Goal: Information Seeking & Learning: Learn about a topic

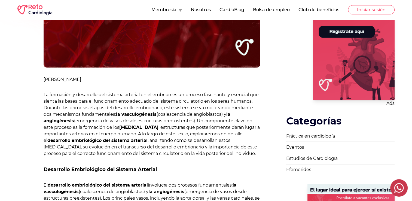
scroll to position [172, 0]
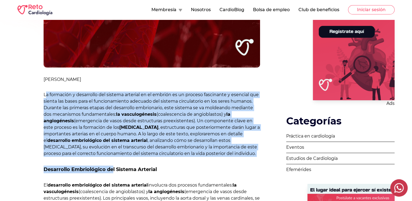
drag, startPoint x: 46, startPoint y: 86, endPoint x: 112, endPoint y: 151, distance: 93.3
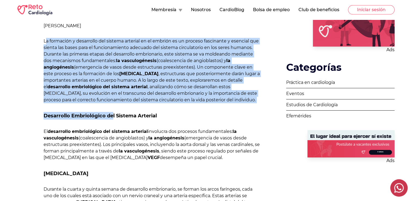
scroll to position [226, 0]
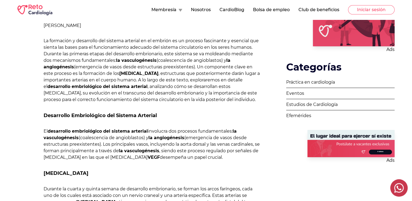
click at [145, 134] on p "El desarrollo embriológico del sistema arterial involucra dos procesos fundamen…" at bounding box center [152, 144] width 217 height 33
drag, startPoint x: 110, startPoint y: 120, endPoint x: 148, endPoint y: 126, distance: 38.6
click at [148, 128] on p "El desarrollo embriológico del sistema arterial involucra dos procesos fundamen…" at bounding box center [152, 144] width 217 height 33
drag, startPoint x: 148, startPoint y: 126, endPoint x: 158, endPoint y: 131, distance: 10.5
click at [158, 131] on p "El desarrollo embriológico del sistema arterial involucra dos procesos fundamen…" at bounding box center [152, 144] width 217 height 33
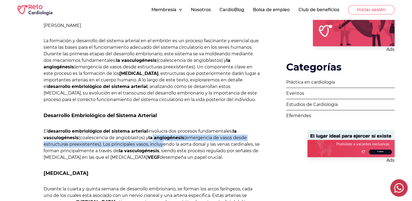
drag, startPoint x: 154, startPoint y: 128, endPoint x: 158, endPoint y: 131, distance: 5.6
click at [158, 131] on p "El desarrollo embriológico del sistema arterial involucra dos procesos fundamen…" at bounding box center [152, 144] width 217 height 33
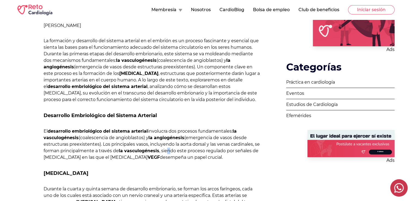
drag, startPoint x: 158, startPoint y: 131, endPoint x: 170, endPoint y: 141, distance: 14.9
click at [170, 141] on p "El desarrollo embriológico del sistema arterial involucra dos procesos fundamen…" at bounding box center [152, 144] width 217 height 33
drag, startPoint x: 170, startPoint y: 141, endPoint x: 177, endPoint y: 152, distance: 13.6
drag, startPoint x: 232, startPoint y: 125, endPoint x: 159, endPoint y: 128, distance: 72.6
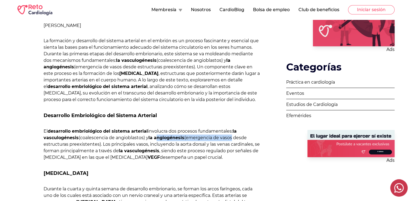
click at [159, 128] on p "El desarrollo embriológico del sistema arterial involucra dos procesos fundamen…" at bounding box center [152, 144] width 217 height 33
drag, startPoint x: 159, startPoint y: 128, endPoint x: 154, endPoint y: 140, distance: 12.7
click at [154, 148] on strong "la vasculogénesis" at bounding box center [139, 150] width 41 height 5
drag, startPoint x: 153, startPoint y: 126, endPoint x: 101, endPoint y: 135, distance: 52.7
click at [101, 135] on p "El desarrollo embriológico del sistema arterial involucra dos procesos fundamen…" at bounding box center [152, 144] width 217 height 33
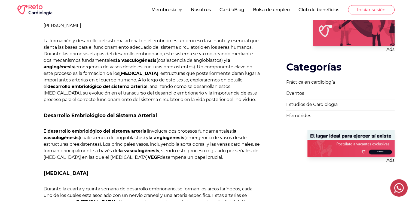
drag, startPoint x: 101, startPoint y: 135, endPoint x: 119, endPoint y: 139, distance: 18.5
click at [119, 139] on p "El desarrollo embriológico del sistema arterial involucra dos procesos fundamen…" at bounding box center [152, 144] width 217 height 33
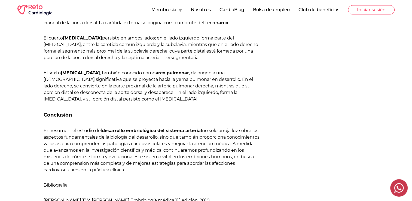
scroll to position [622, 0]
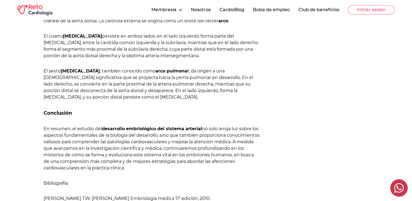
drag, startPoint x: 204, startPoint y: 110, endPoint x: 177, endPoint y: 150, distance: 49.1
click at [177, 150] on p "En resumen, el estudio del desarrollo embriológico del sistema arterial no solo…" at bounding box center [152, 149] width 217 height 46
